Goal: Complete application form: Complete application form

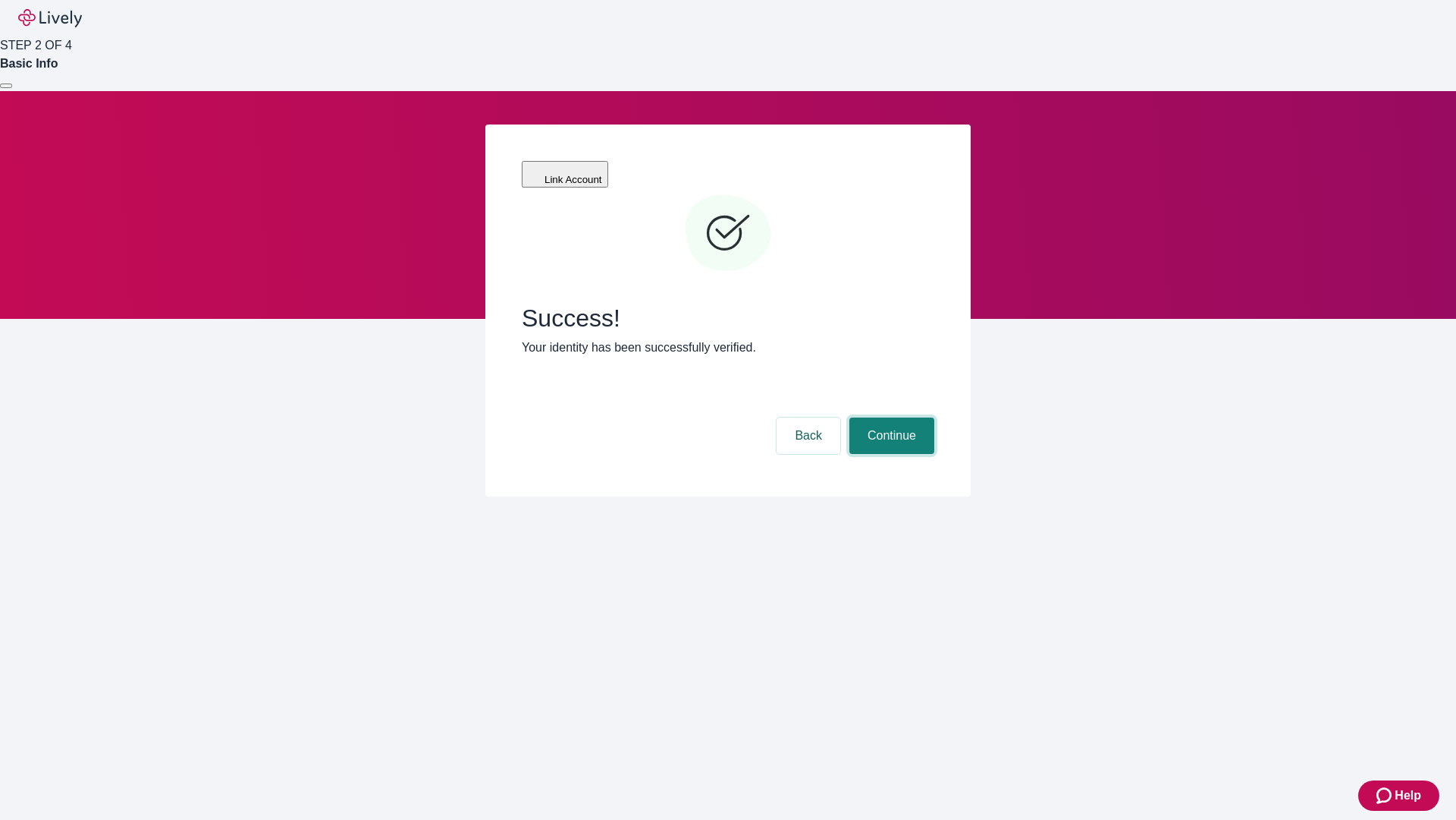
click at [889, 417] on button "Continue" at bounding box center [891, 435] width 85 height 36
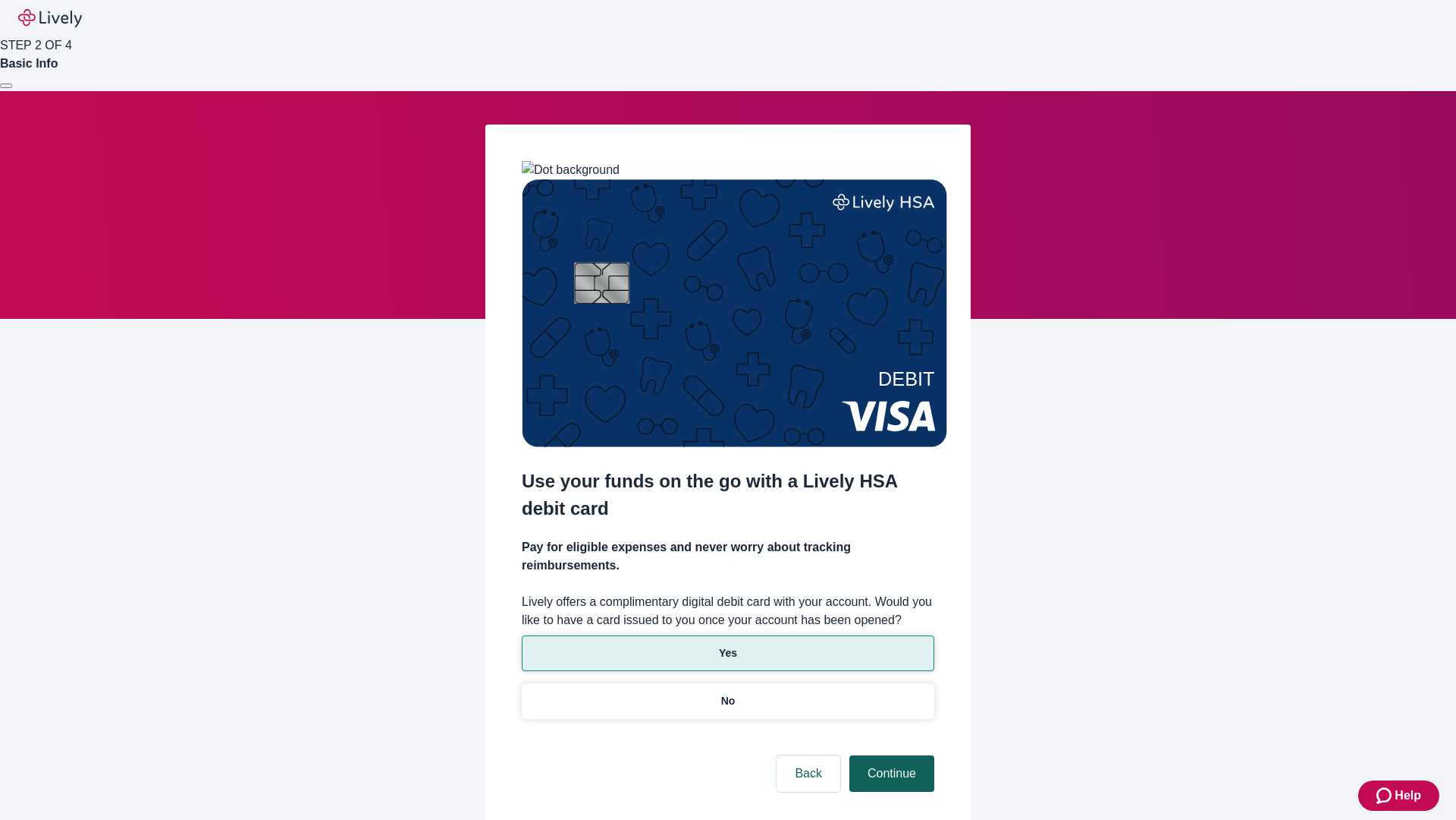
click at [727, 645] on p "Yes" at bounding box center [728, 653] width 18 height 16
click at [889, 755] on button "Continue" at bounding box center [891, 773] width 85 height 36
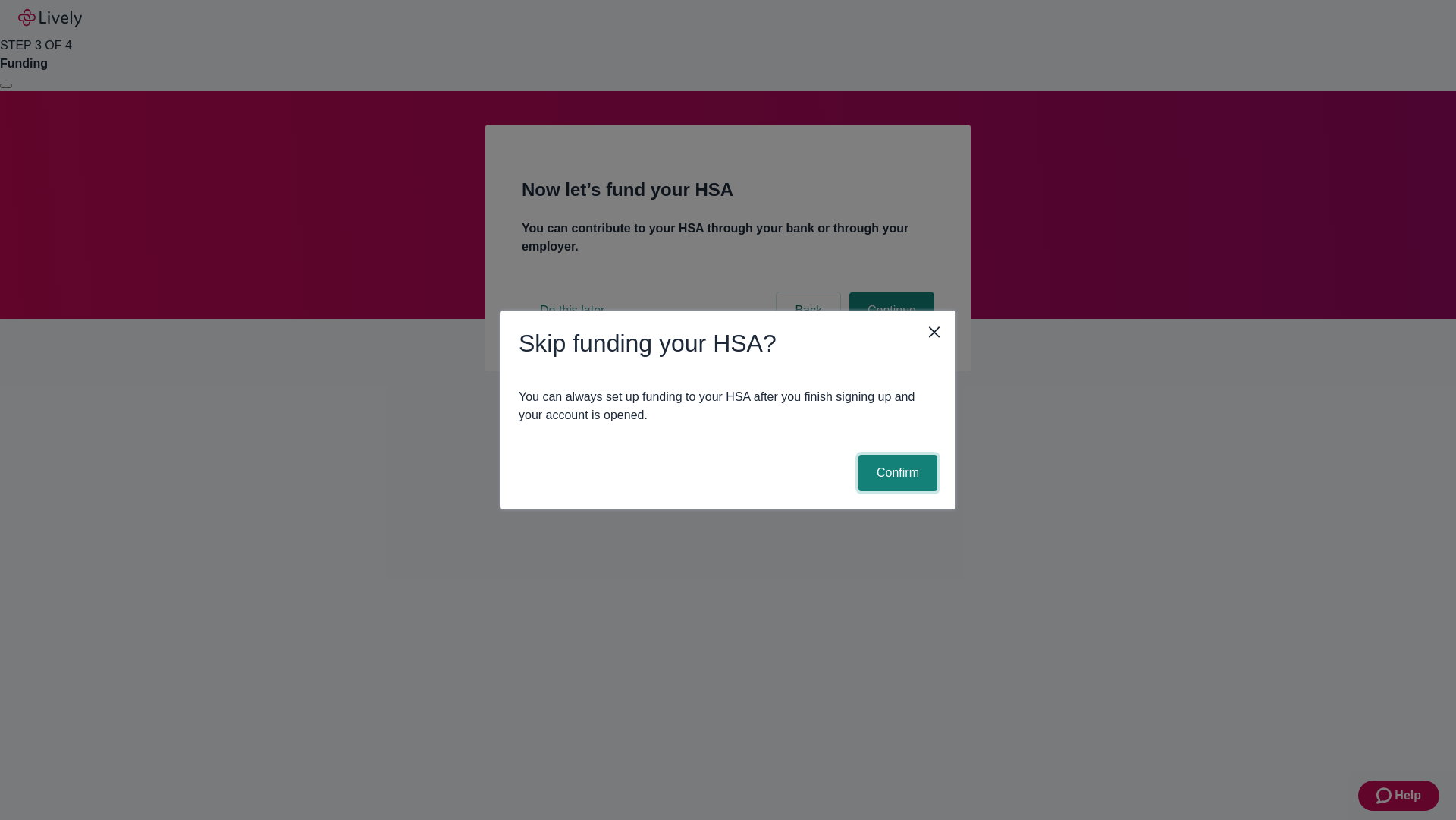
click at [896, 473] on button "Confirm" at bounding box center [898, 473] width 79 height 36
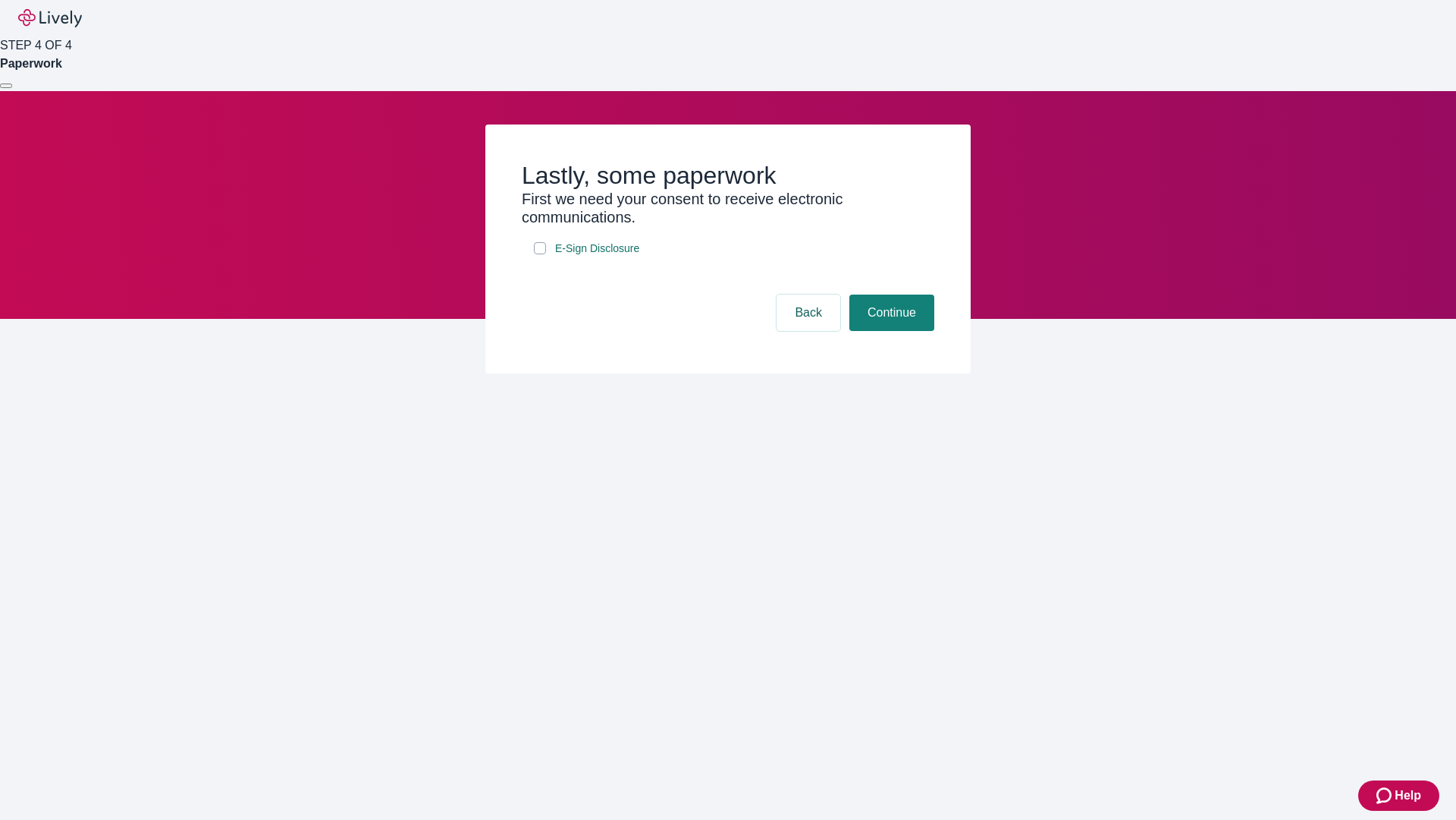
click at [540, 254] on input "E-Sign Disclosure" at bounding box center [540, 248] width 12 height 12
checkbox input "true"
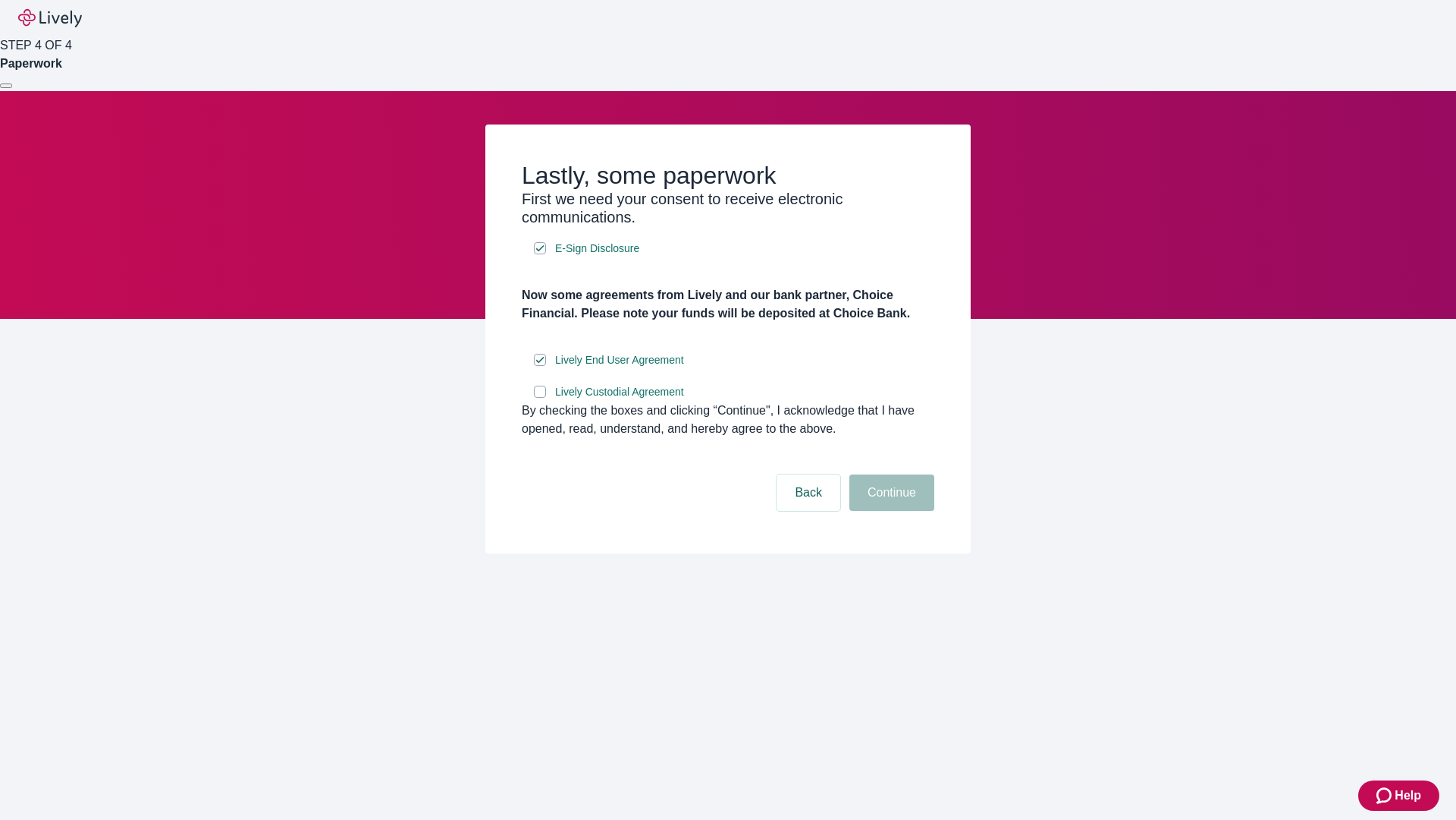
click at [540, 398] on input "Lively Custodial Agreement" at bounding box center [540, 391] width 12 height 12
checkbox input "true"
click at [889, 511] on button "Continue" at bounding box center [891, 493] width 85 height 36
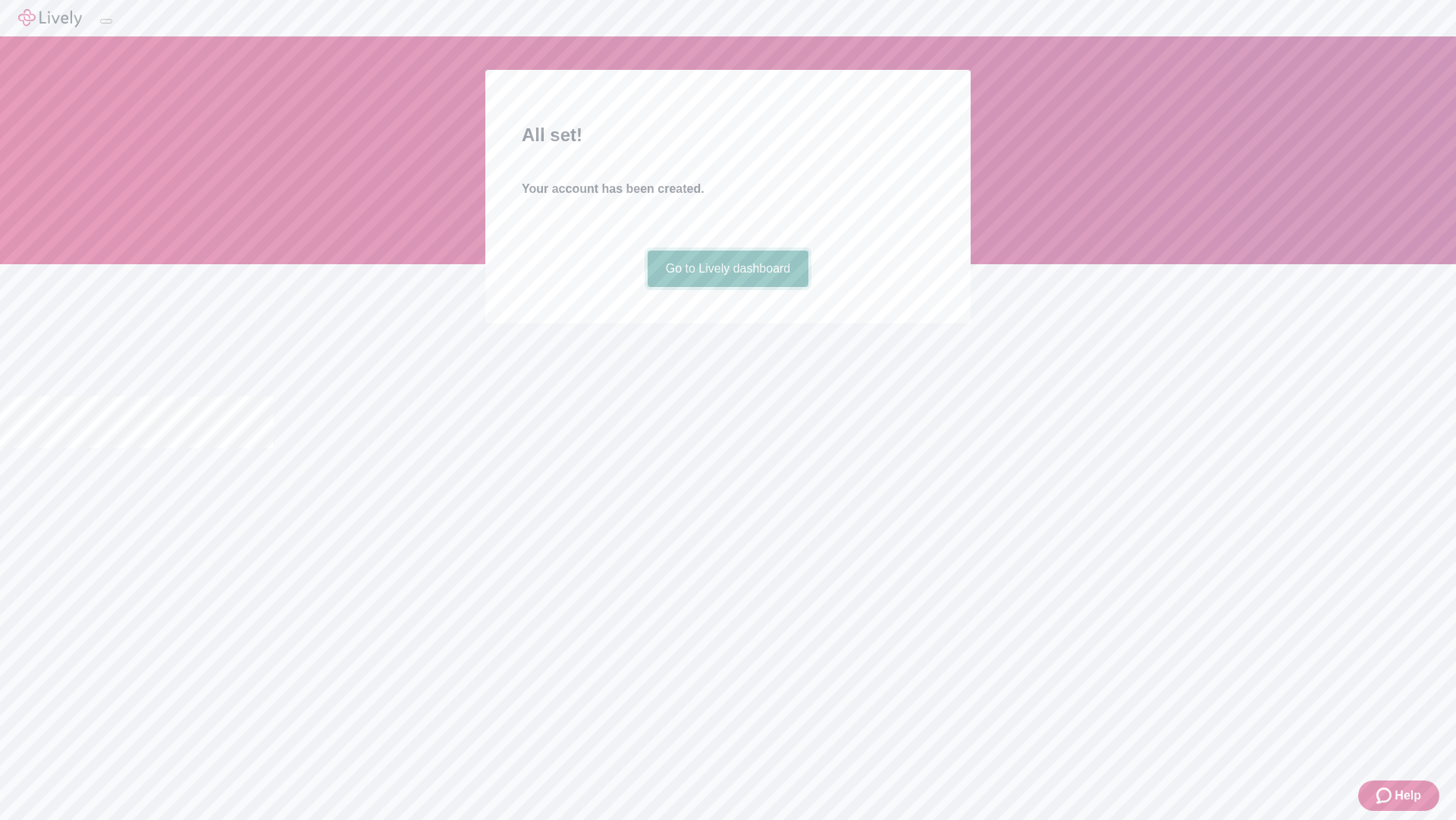
click at [727, 286] on link "Go to Lively dashboard" at bounding box center [728, 268] width 161 height 36
